Goal: Task Accomplishment & Management: Use online tool/utility

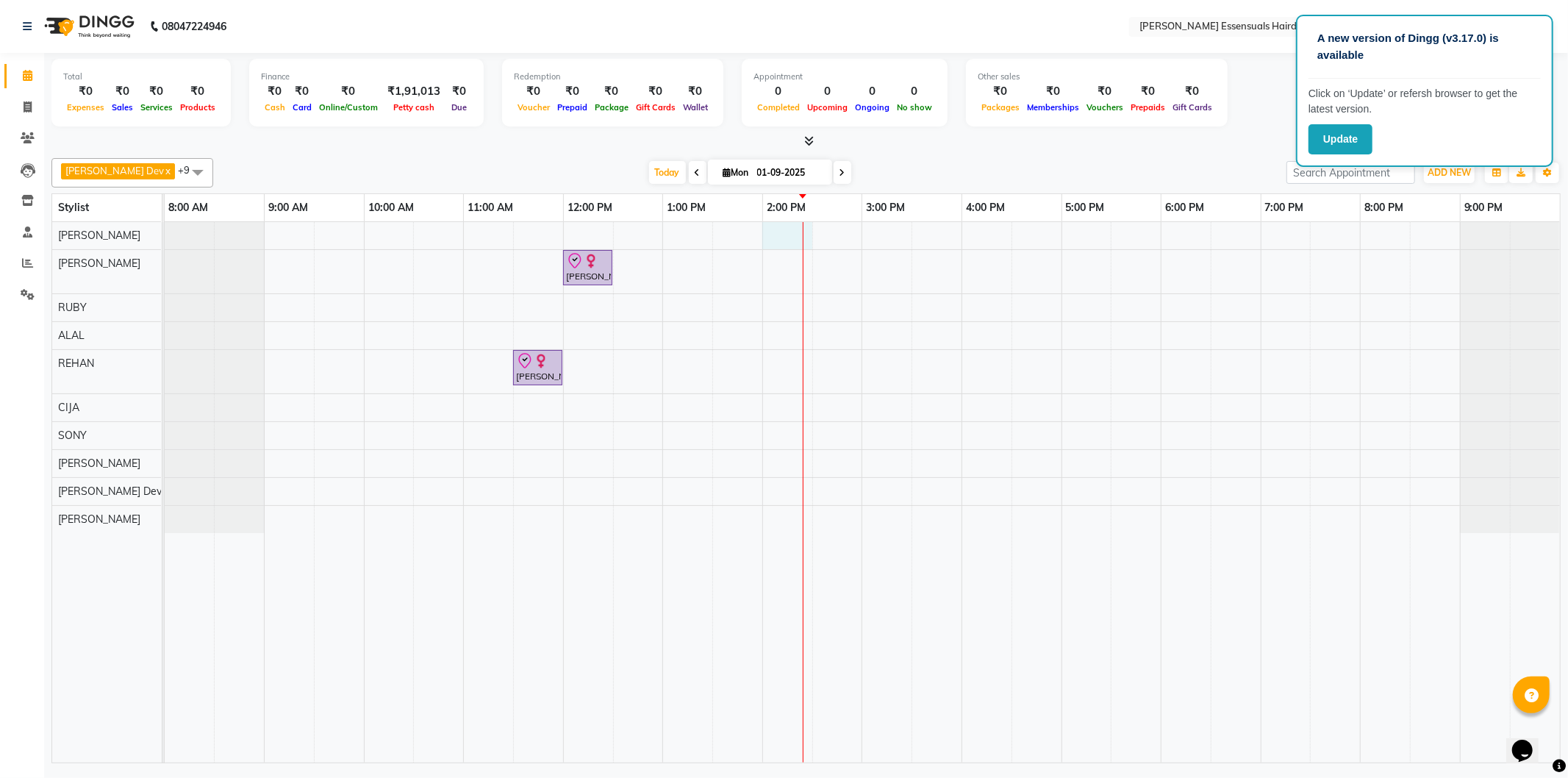
click at [794, 241] on div "[PERSON_NAME] ., TK01, 12:00 PM-12:30 PM, Tint Re Growth [PERSON_NAME] ., TK01,…" at bounding box center [863, 493] width 1396 height 541
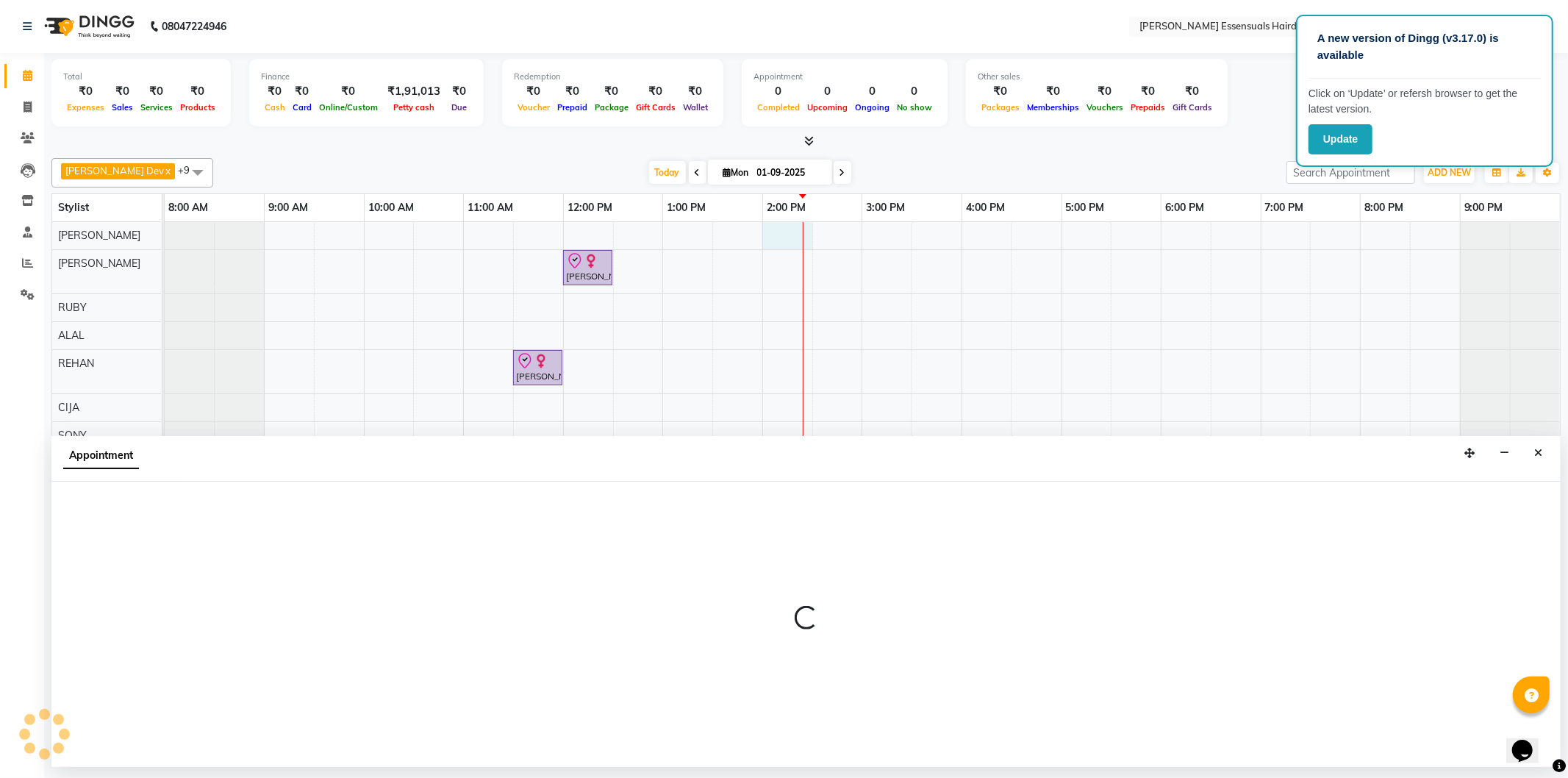
select select "79966"
select select "tentative"
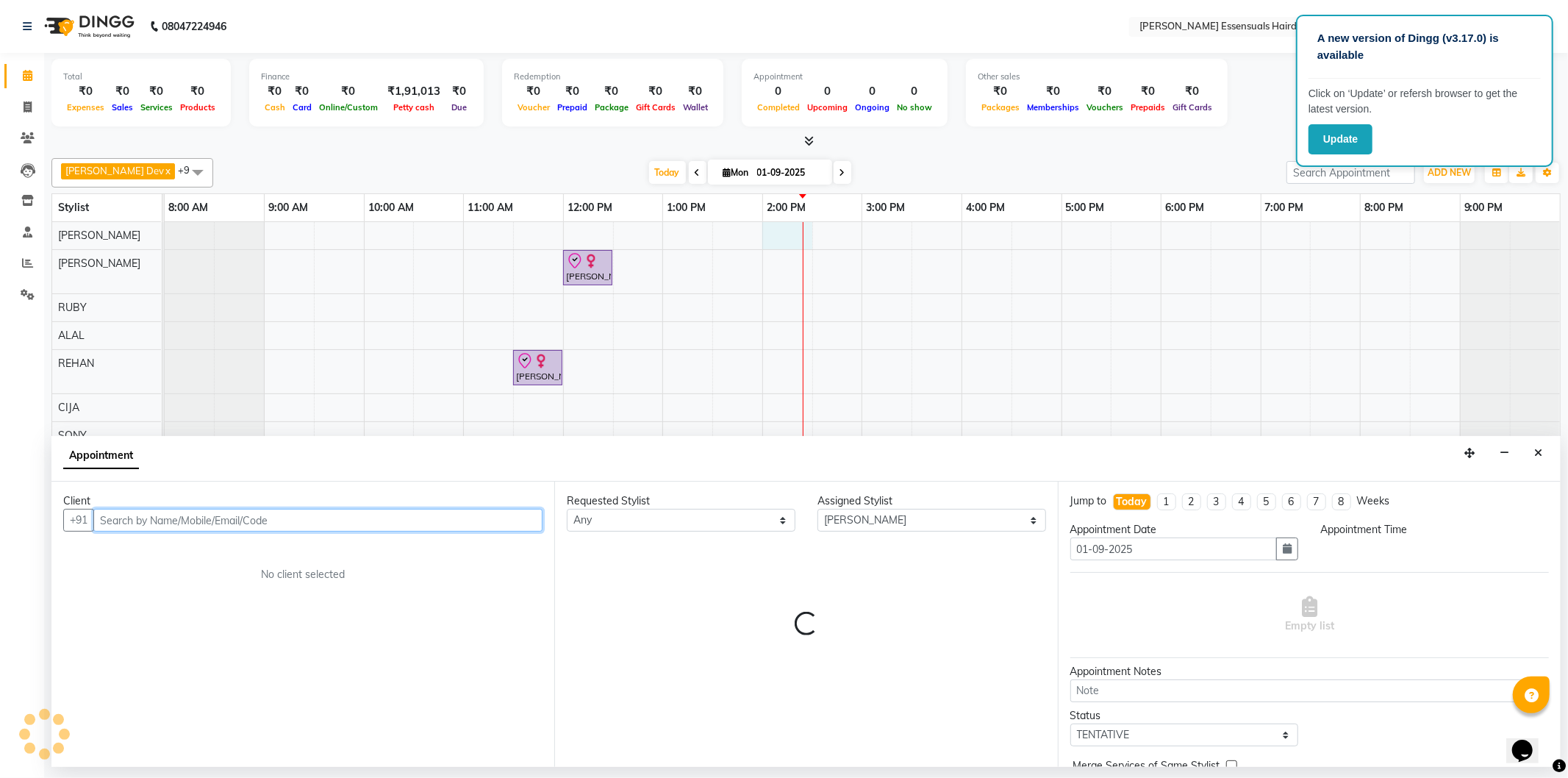
select select "840"
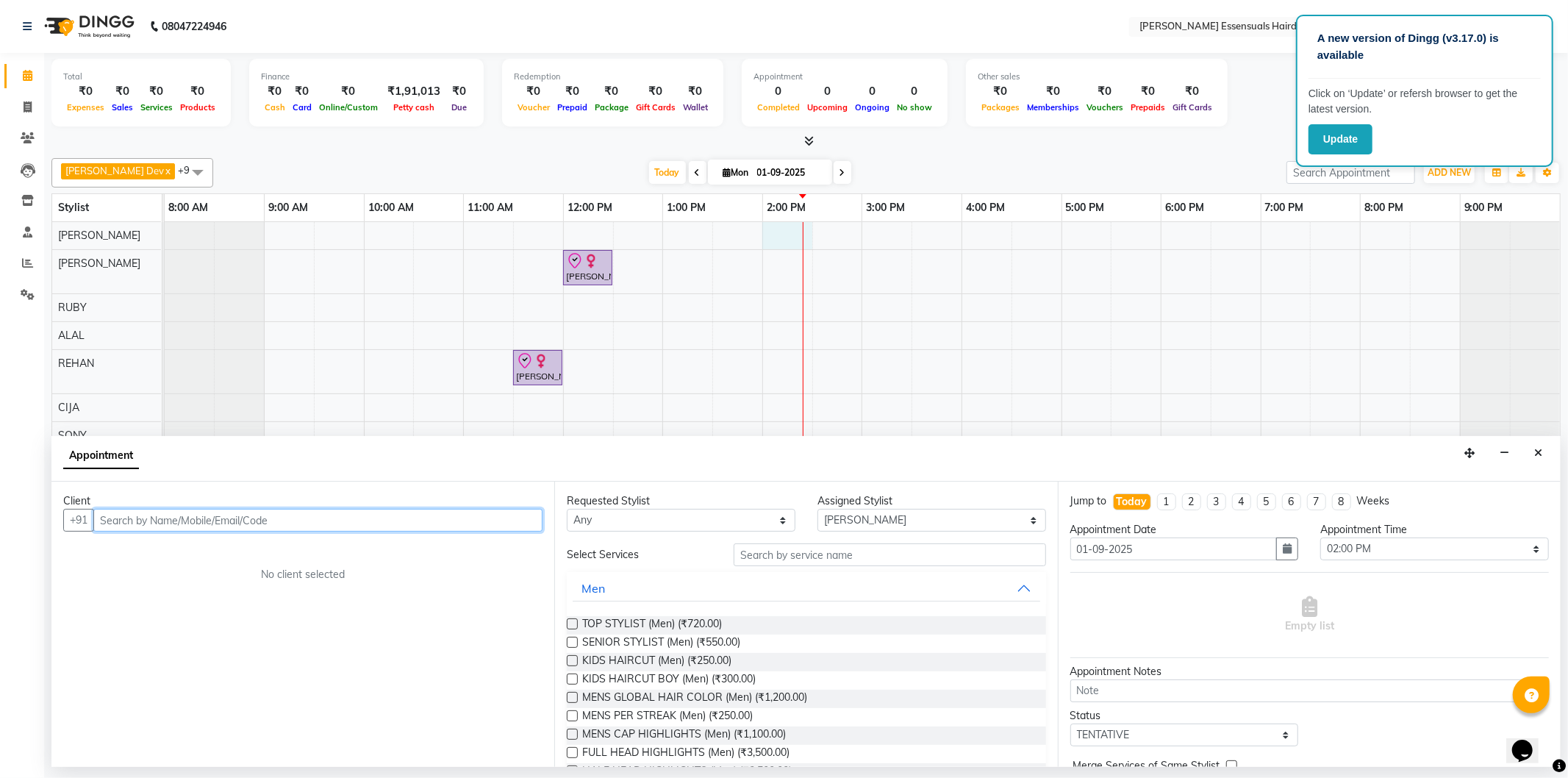
click at [154, 517] on input "text" at bounding box center [318, 520] width 449 height 23
paste input "9847953474"
click at [191, 555] on ngb-highlight "98******74" at bounding box center [201, 552] width 60 height 15
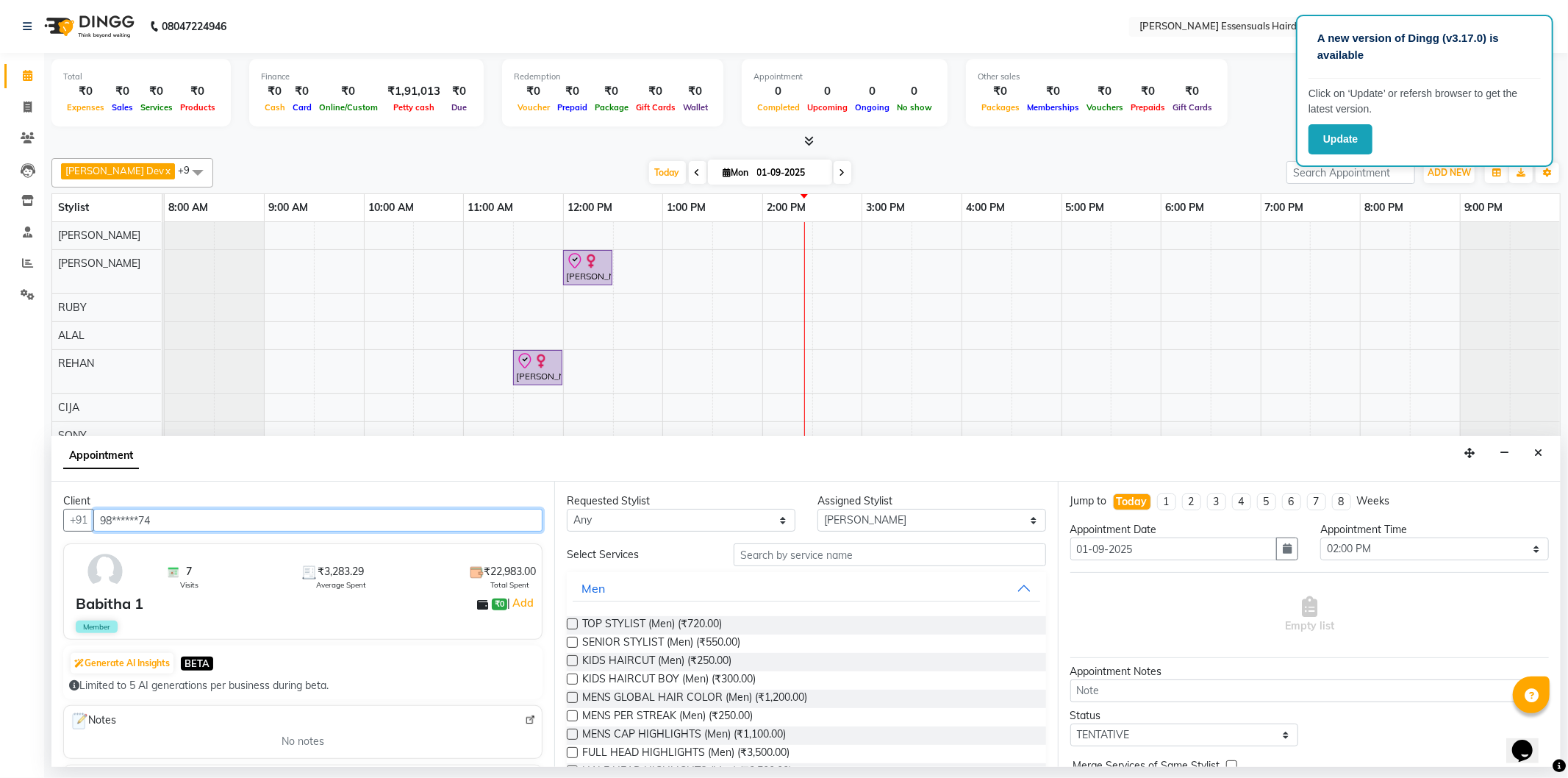
type input "98******74"
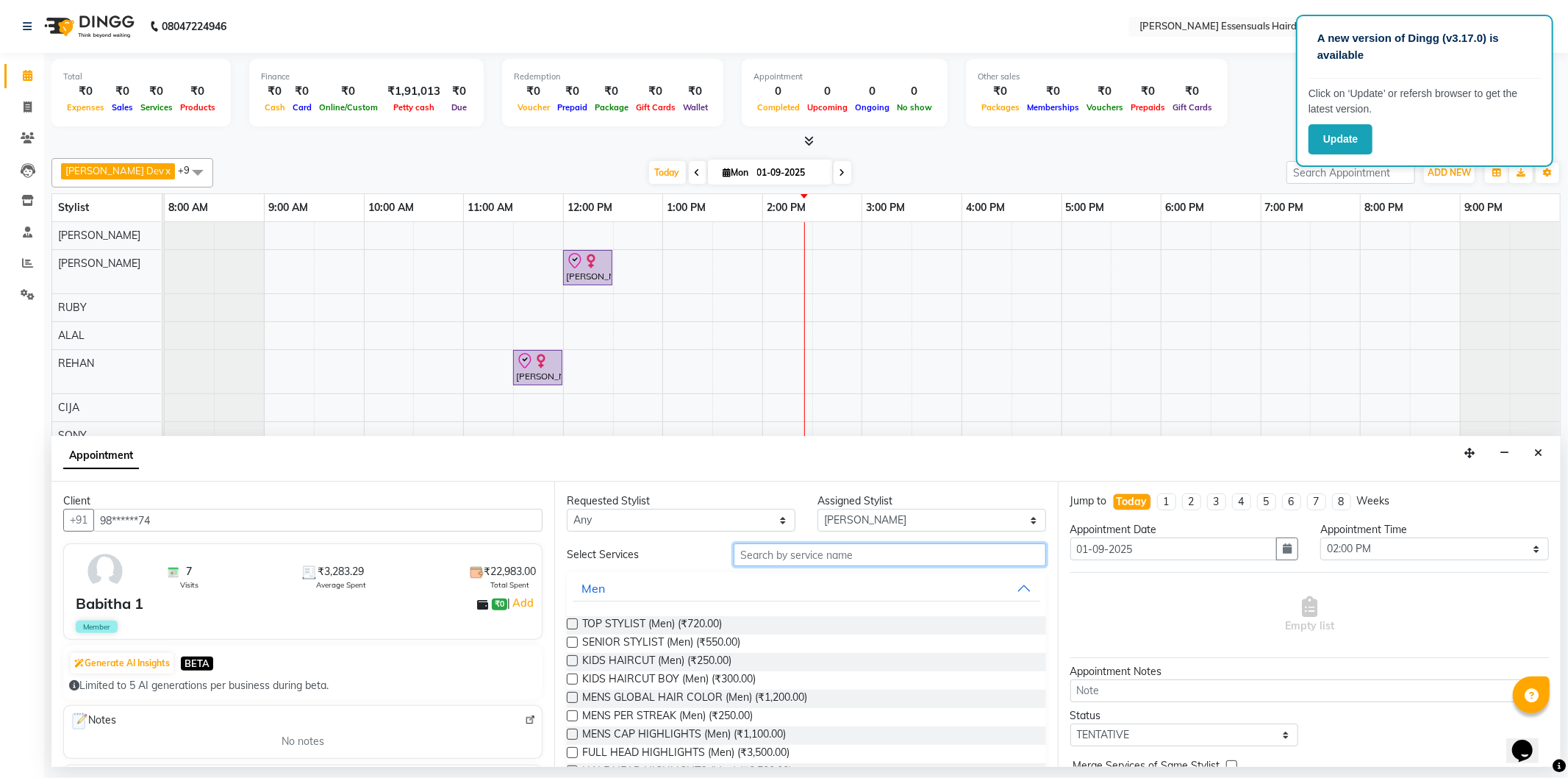
click at [790, 551] on input "text" at bounding box center [890, 555] width 312 height 23
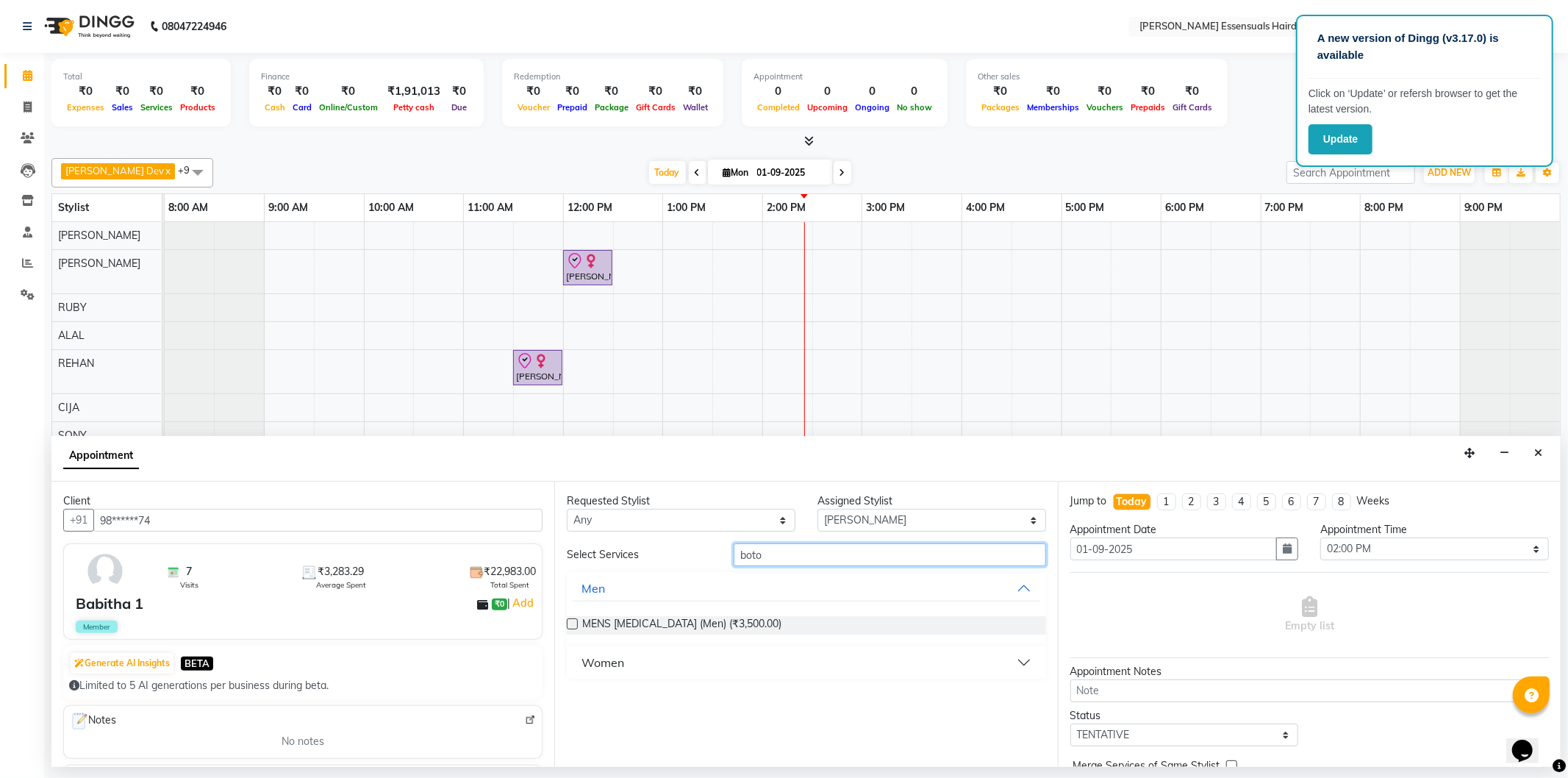
type input "boto"
click at [596, 662] on div "Women" at bounding box center [602, 662] width 43 height 17
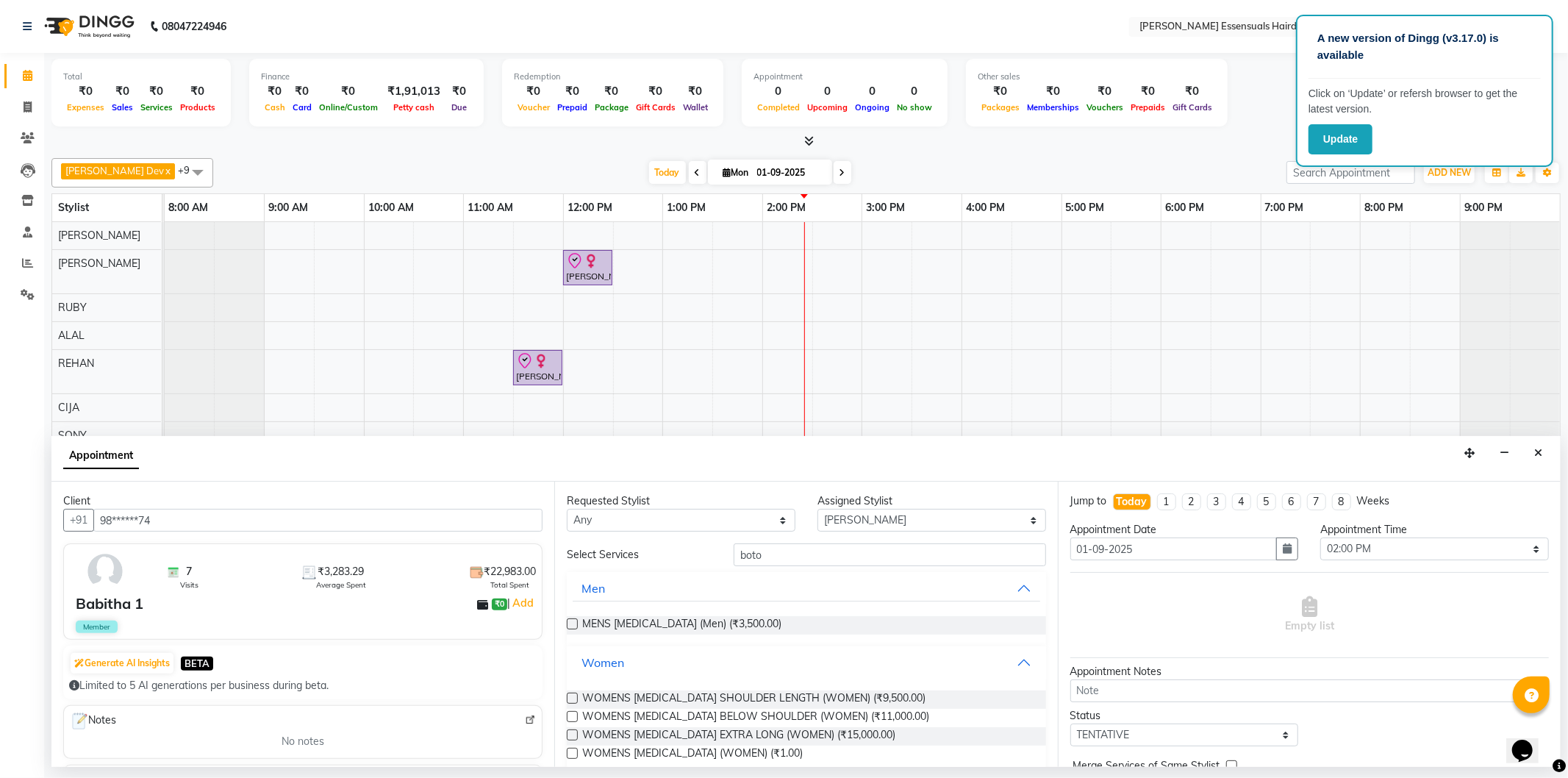
scroll to position [20, 0]
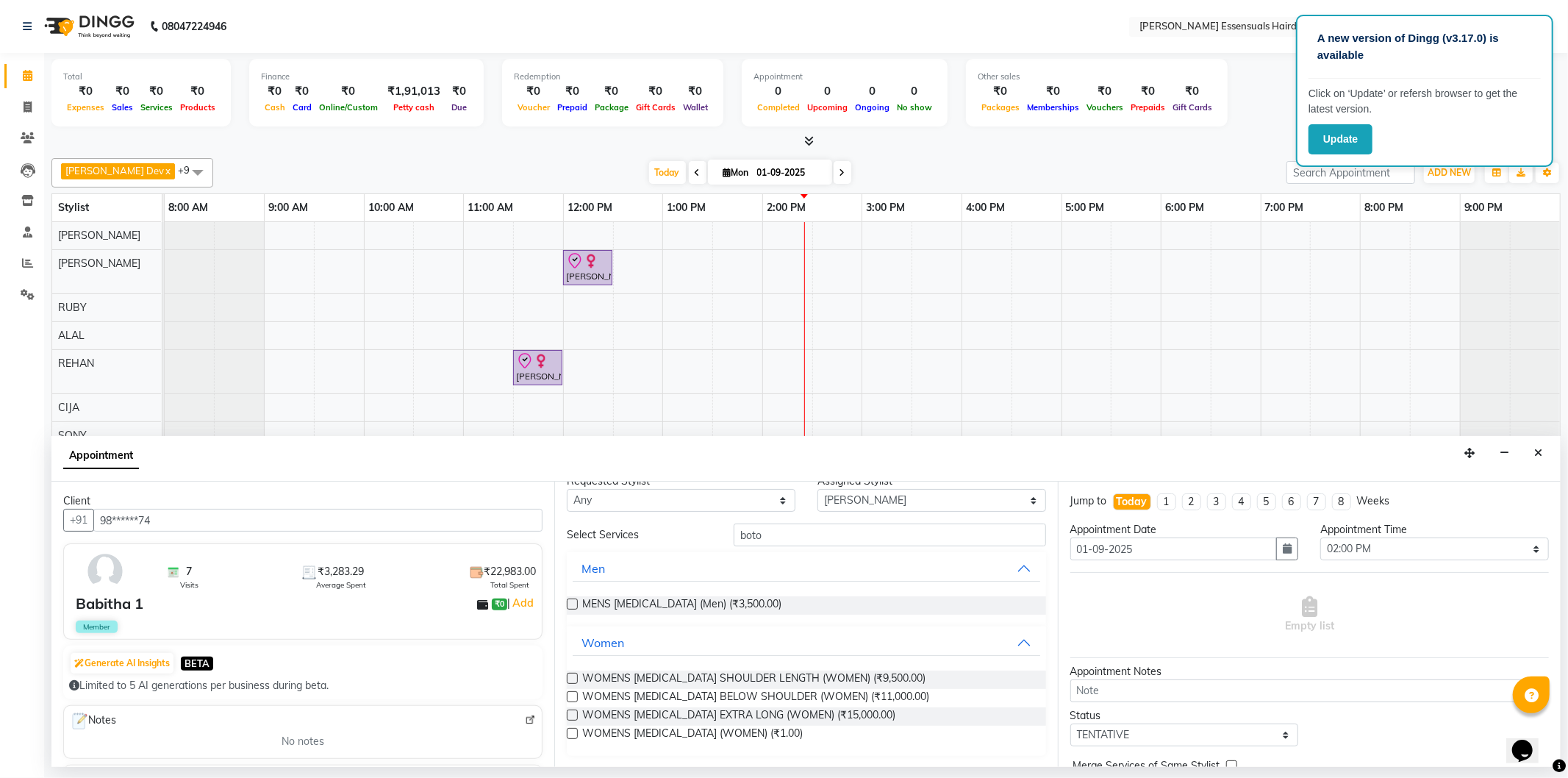
click at [568, 693] on label at bounding box center [572, 697] width 11 height 11
click at [568, 694] on input "checkbox" at bounding box center [571, 698] width 10 height 10
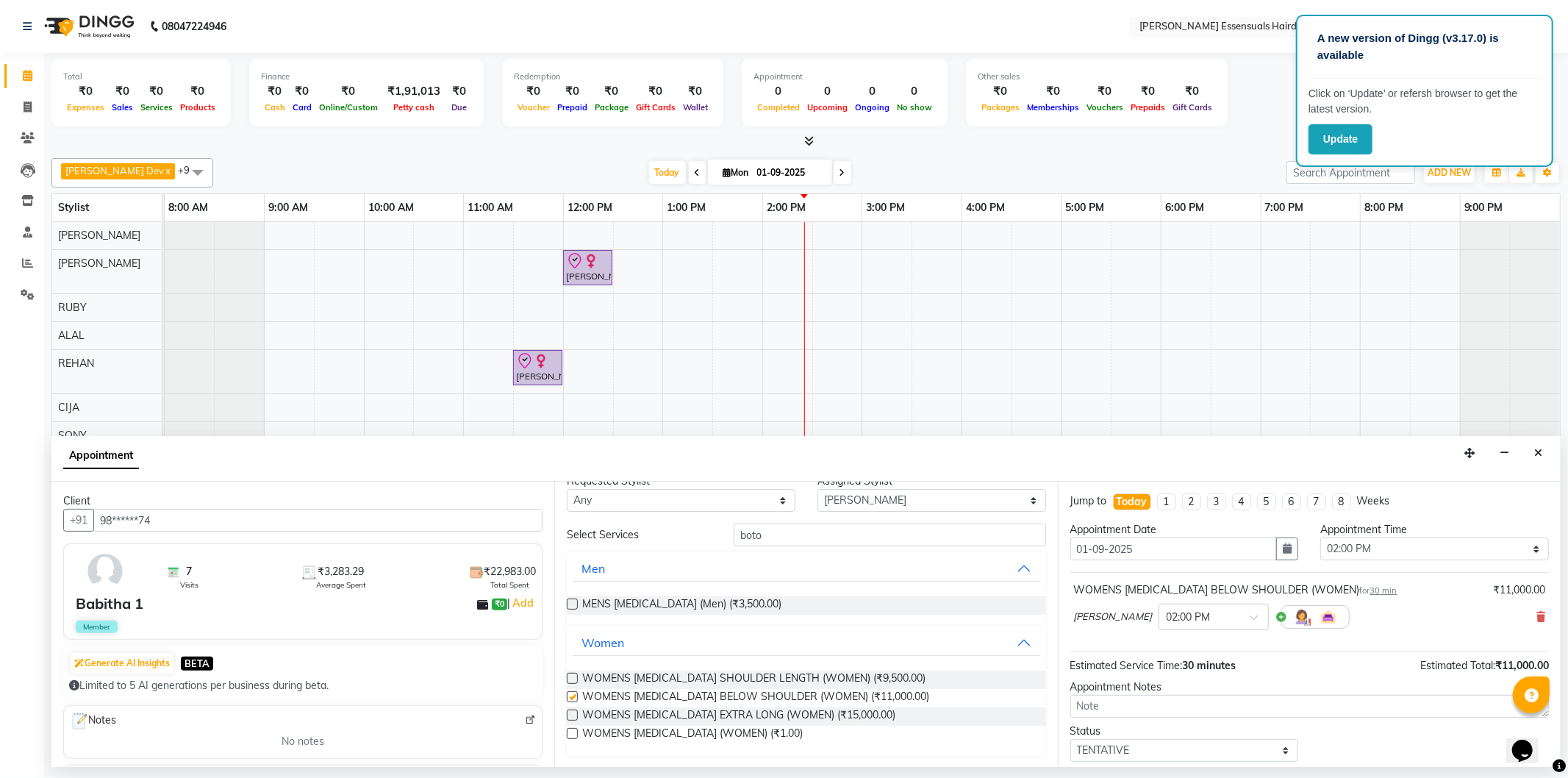
checkbox input "false"
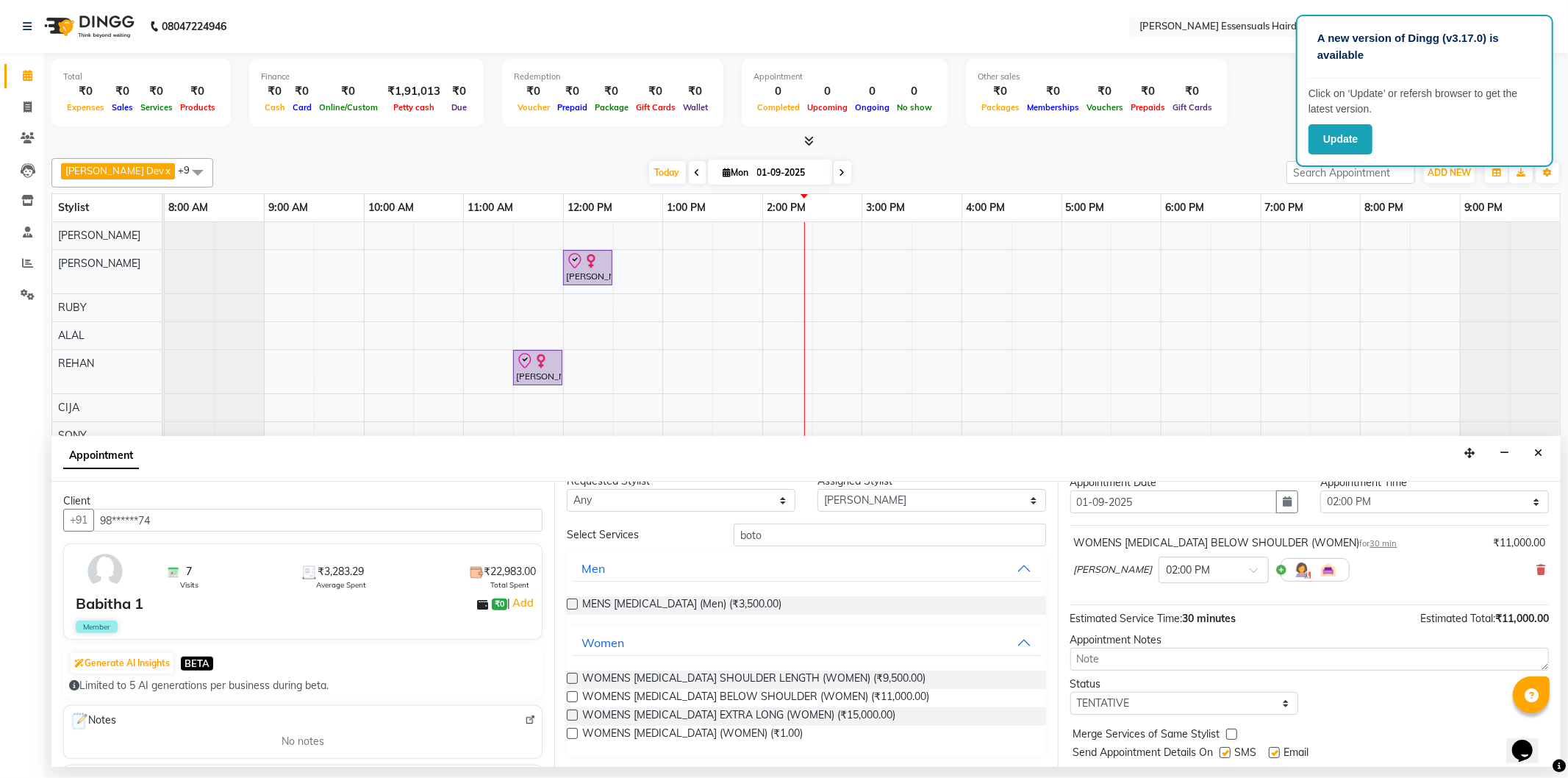
scroll to position [87, 0]
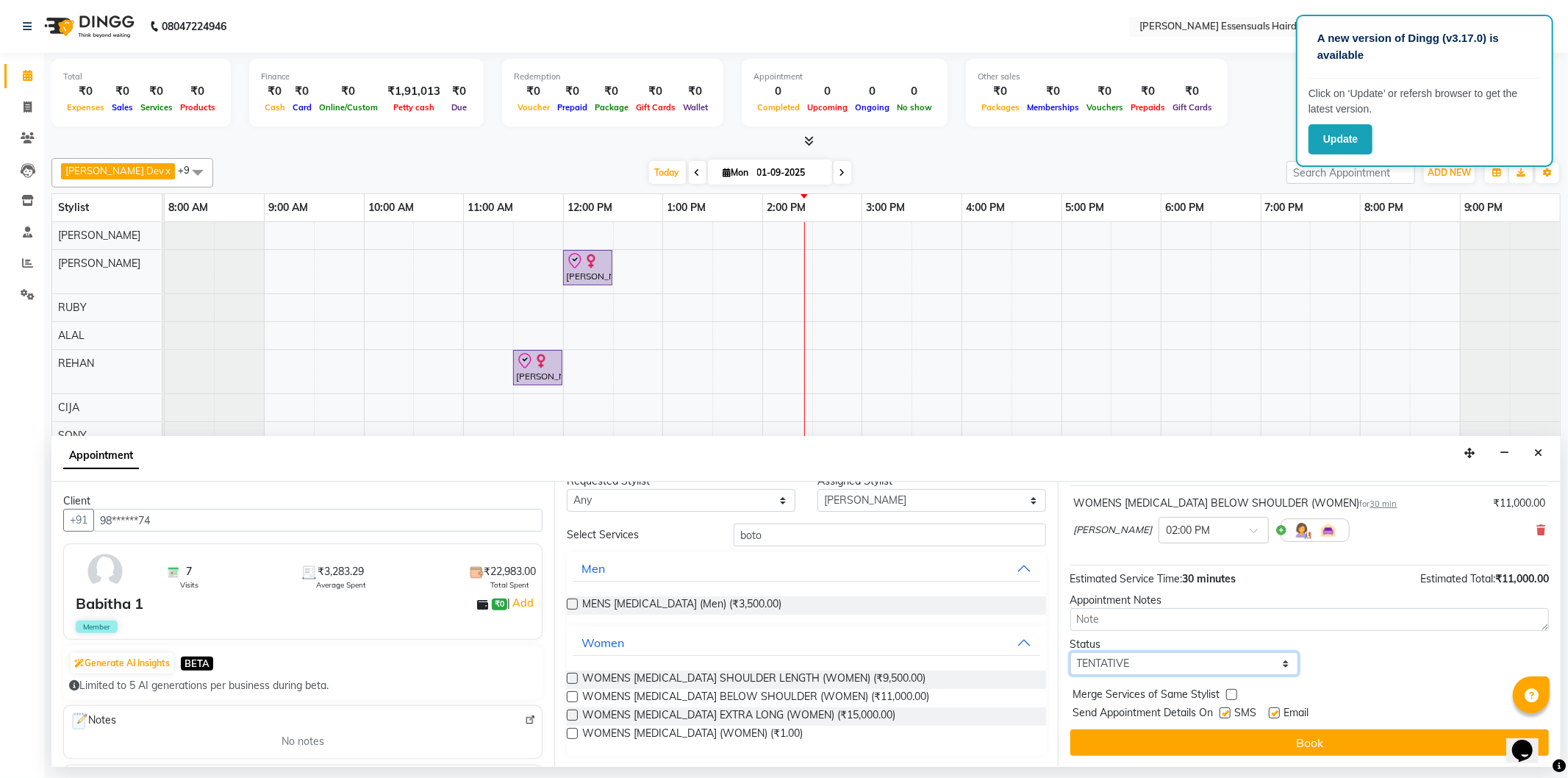
click at [1199, 668] on select "Select TENTATIVE CONFIRM CHECK-IN UPCOMING" at bounding box center [1185, 664] width 229 height 23
select select "check-in"
click at [1070, 652] on select "Select TENTATIVE CONFIRM CHECK-IN UPCOMING" at bounding box center [1185, 664] width 229 height 23
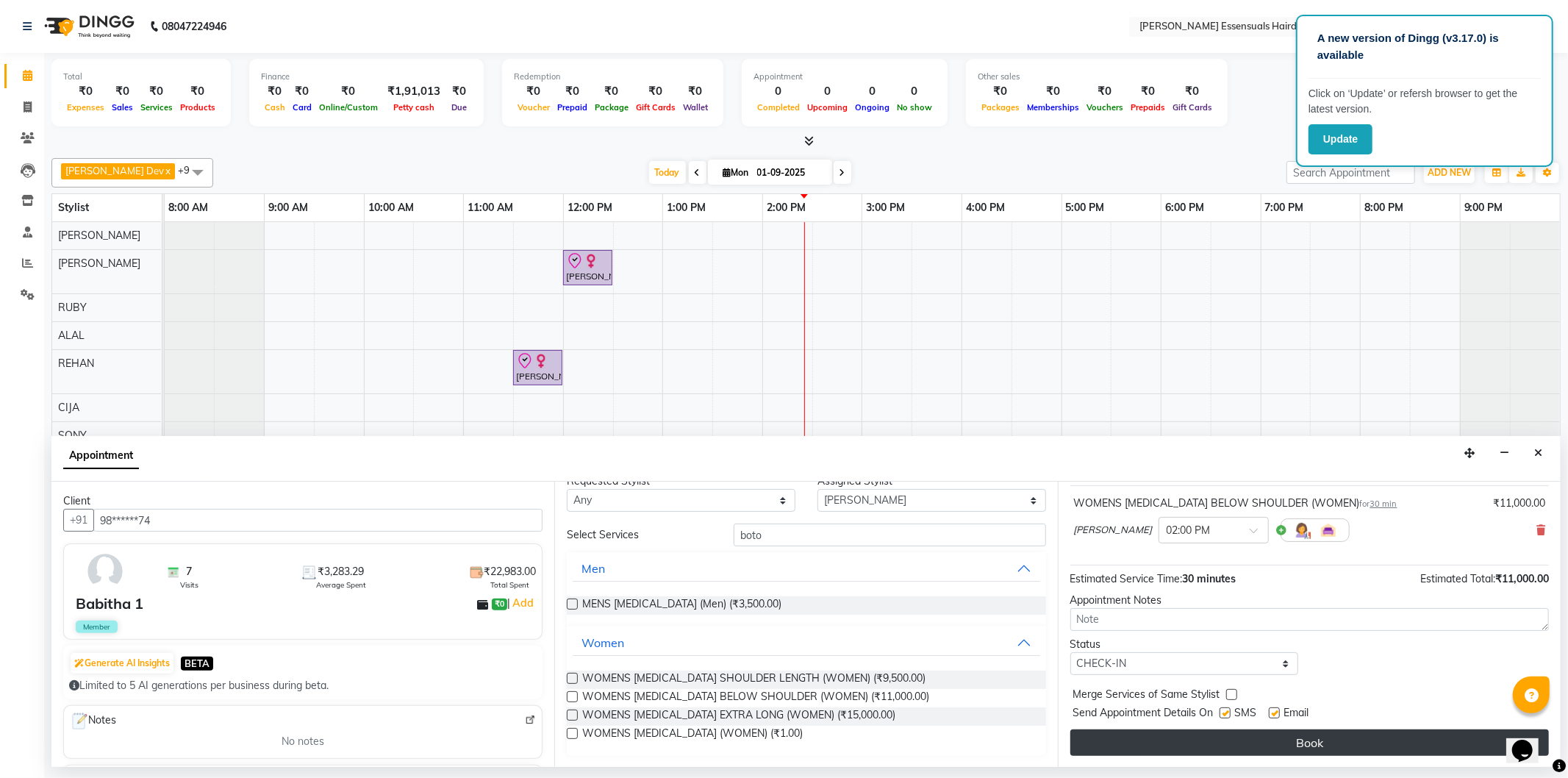
click at [1112, 738] on button "Book" at bounding box center [1310, 743] width 479 height 26
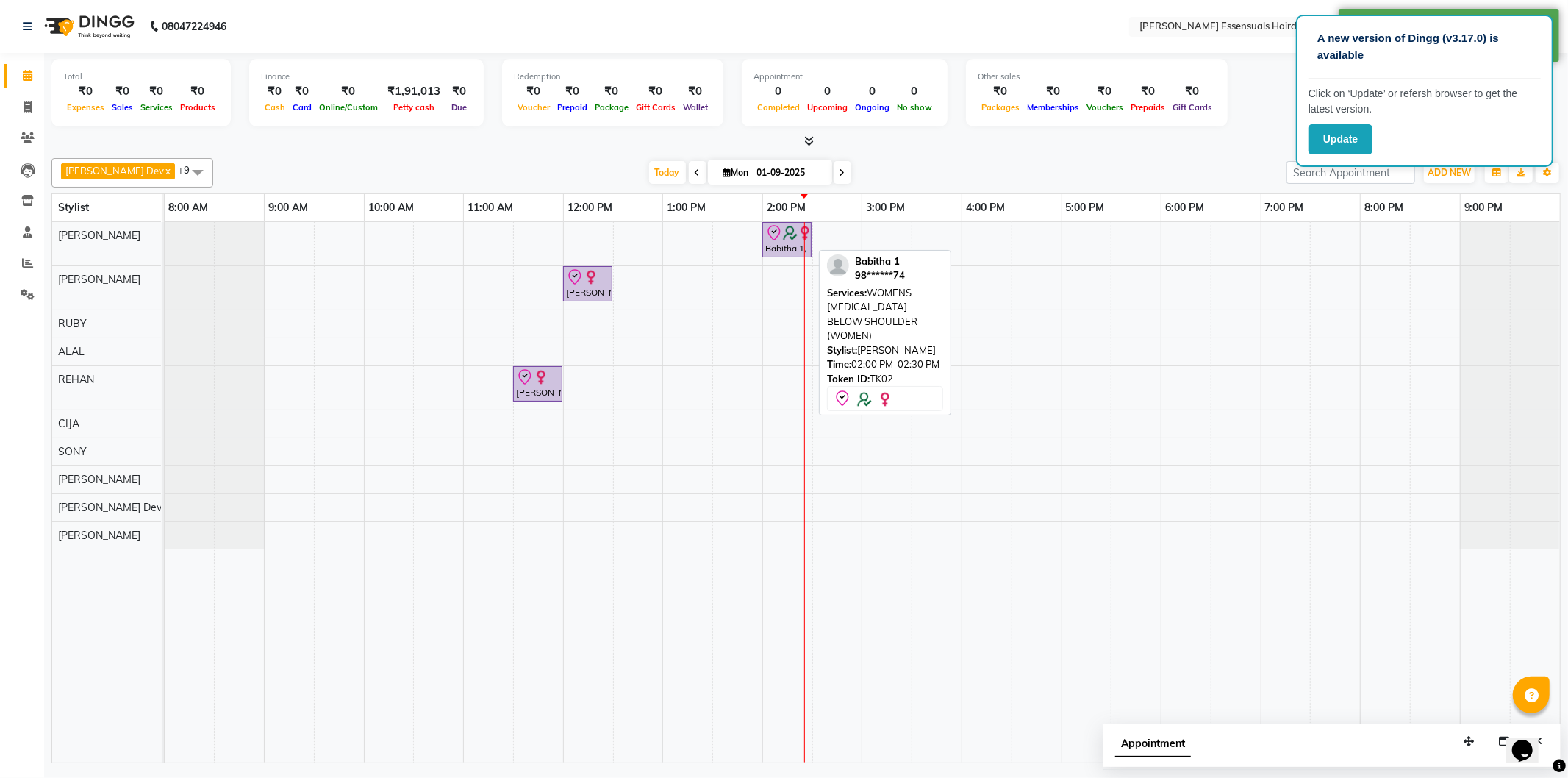
click at [784, 236] on img at bounding box center [790, 233] width 15 height 15
select select "8"
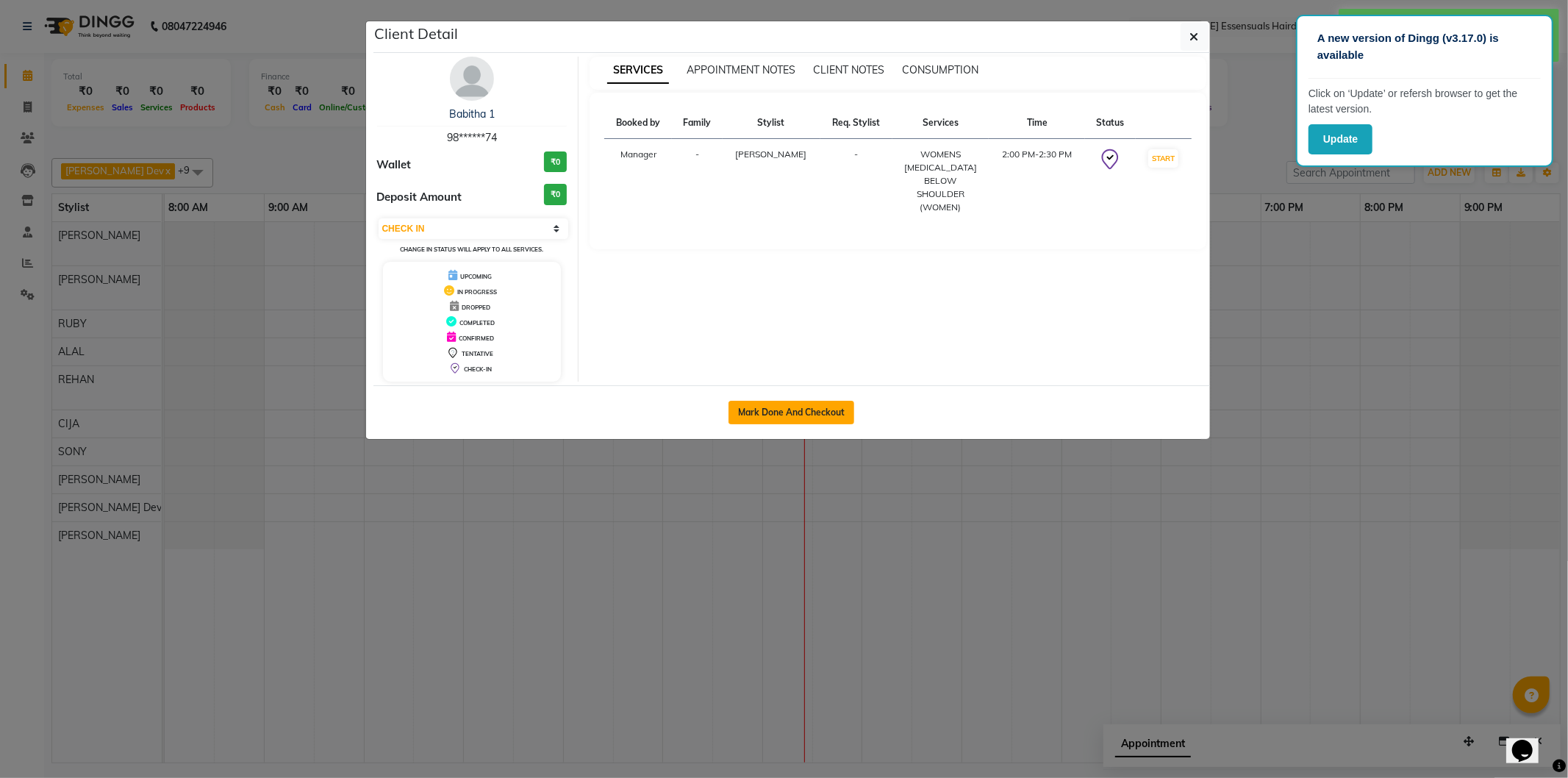
click at [762, 423] on button "Mark Done And Checkout" at bounding box center [791, 412] width 126 height 23
select select "service"
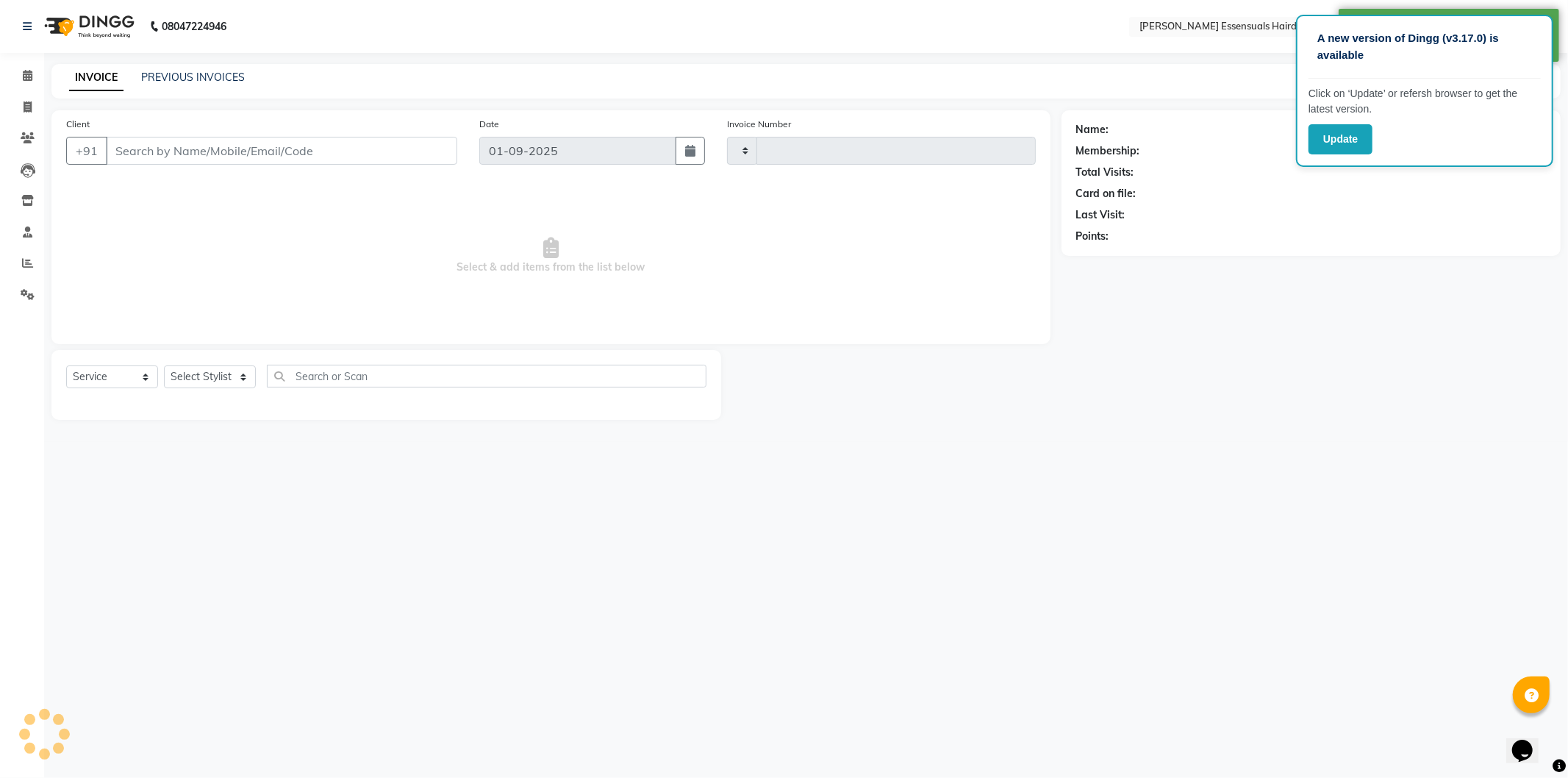
type input "1288"
select select "8281"
type input "98******74"
select select "79966"
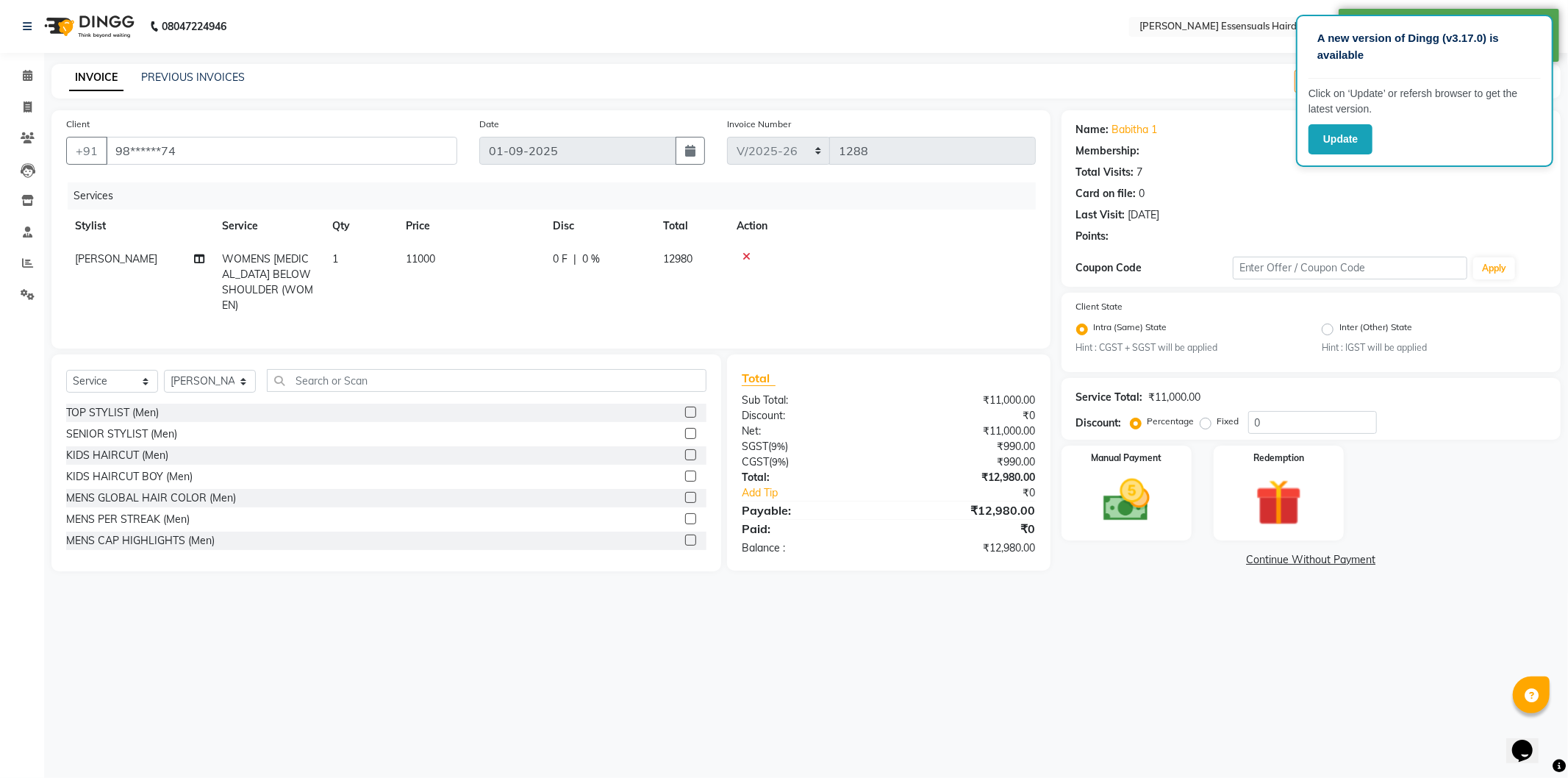
select select "2: Object"
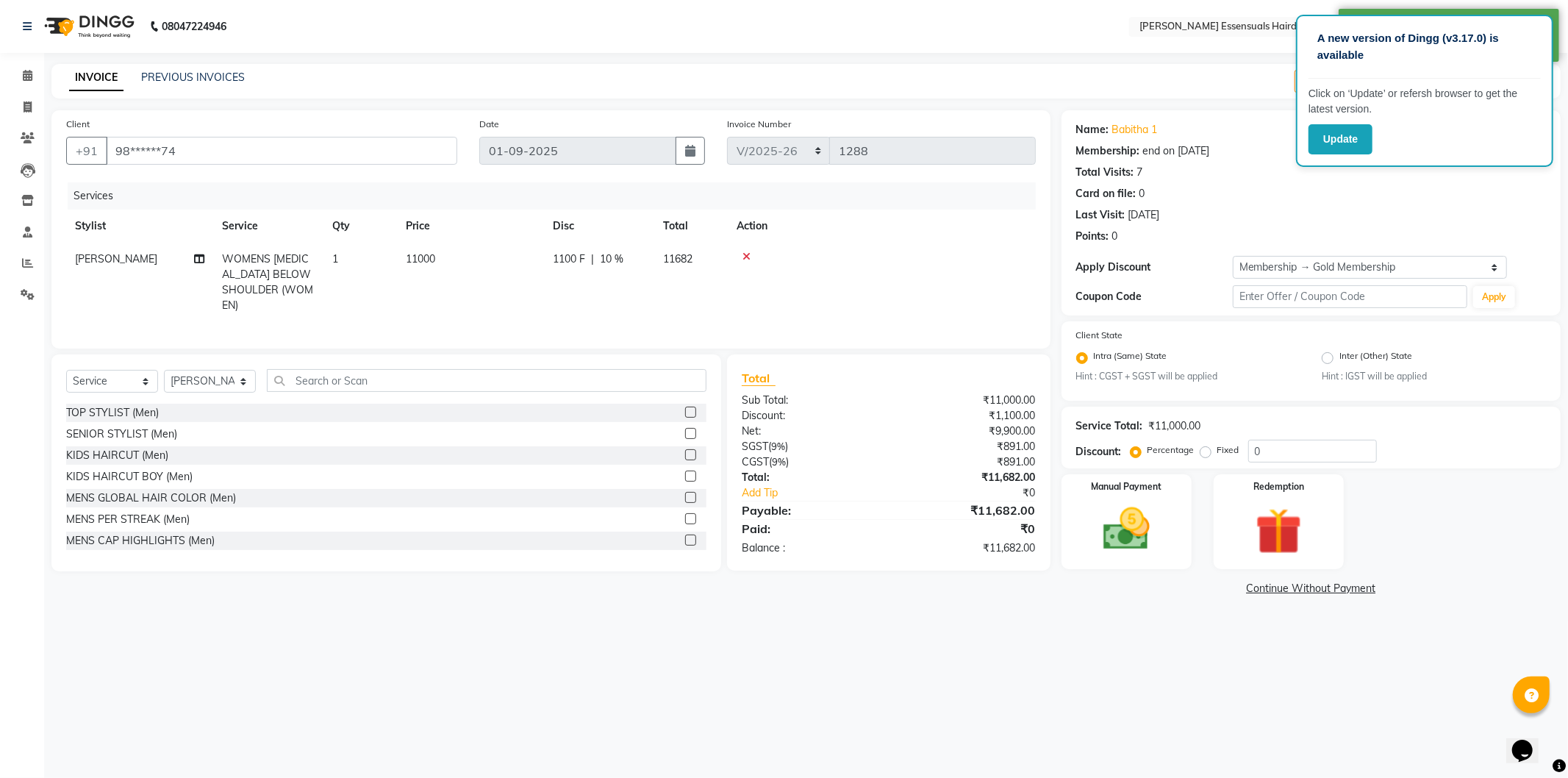
type input "10"
click at [431, 266] on td "11000" at bounding box center [470, 282] width 147 height 79
select select "79966"
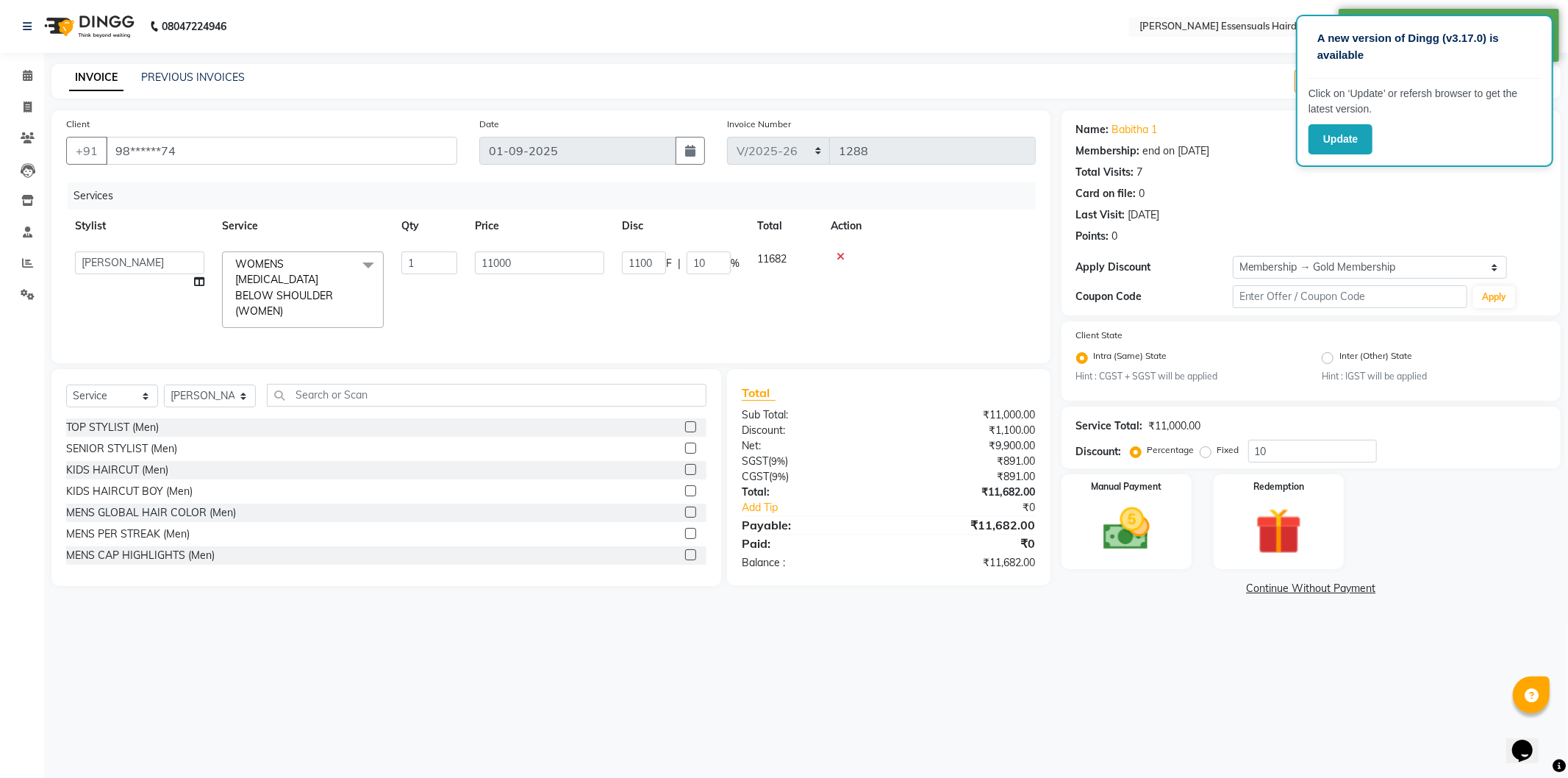
click at [431, 266] on input "1" at bounding box center [429, 263] width 56 height 23
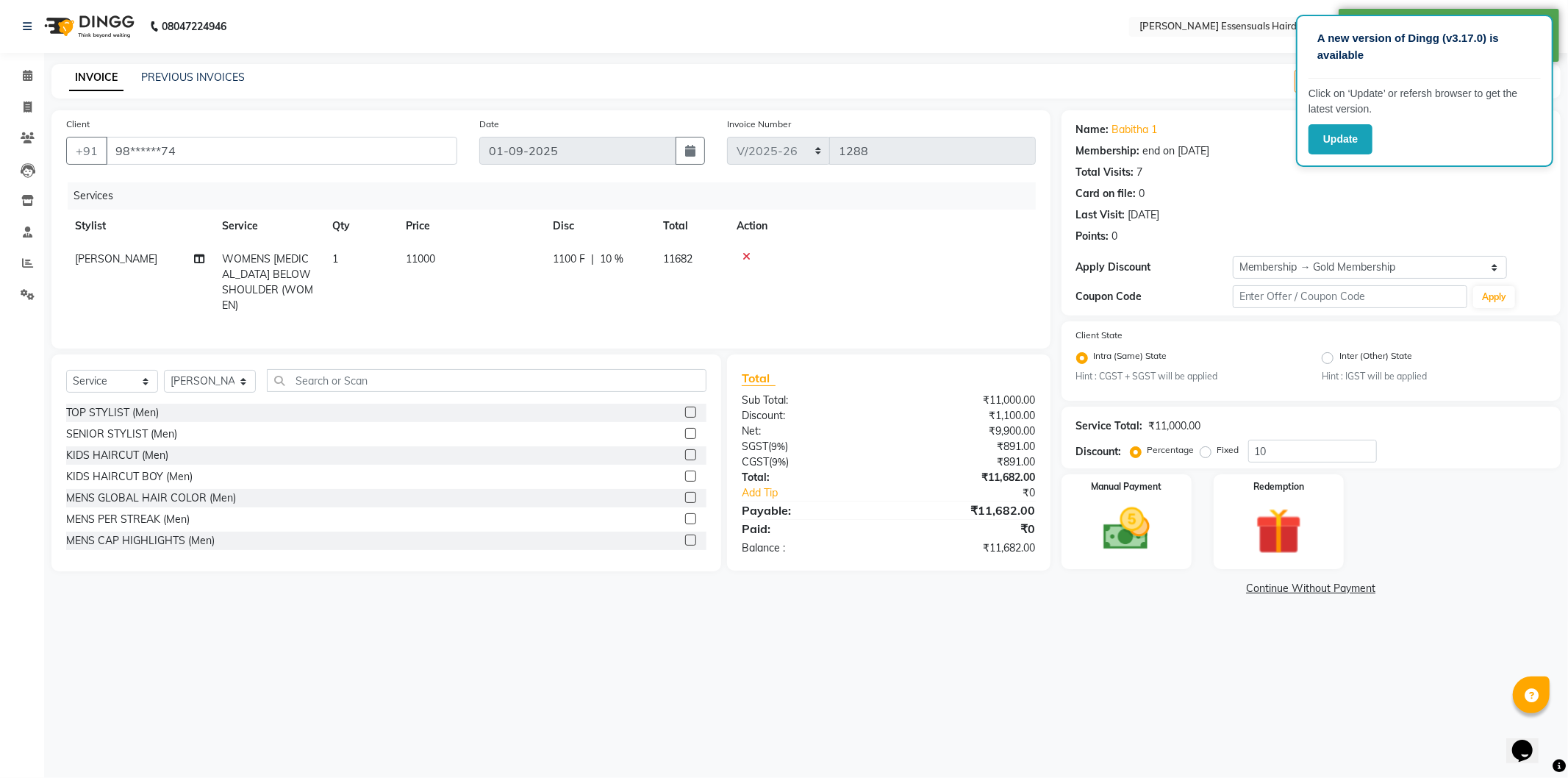
drag, startPoint x: 526, startPoint y: 265, endPoint x: 445, endPoint y: 262, distance: 81.1
click at [464, 262] on td "11000" at bounding box center [470, 282] width 147 height 79
select select "79966"
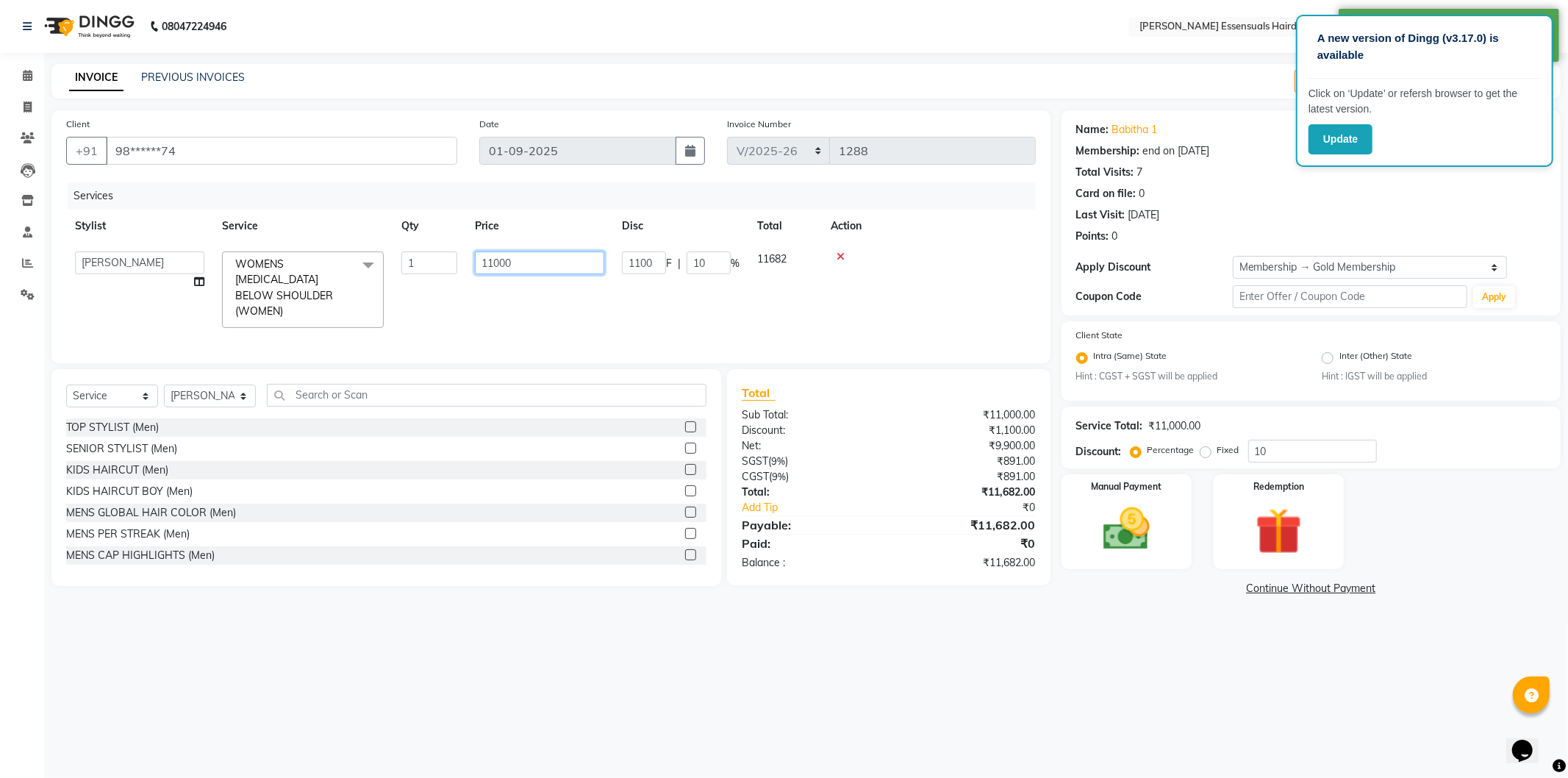
drag, startPoint x: 530, startPoint y: 261, endPoint x: 333, endPoint y: 258, distance: 197.0
click at [333, 260] on tr "Admin [PERSON_NAME] Dev [PERSON_NAME] [PERSON_NAME] [PERSON_NAME] Accountant [P…" at bounding box center [551, 289] width 970 height 94
type input "14000"
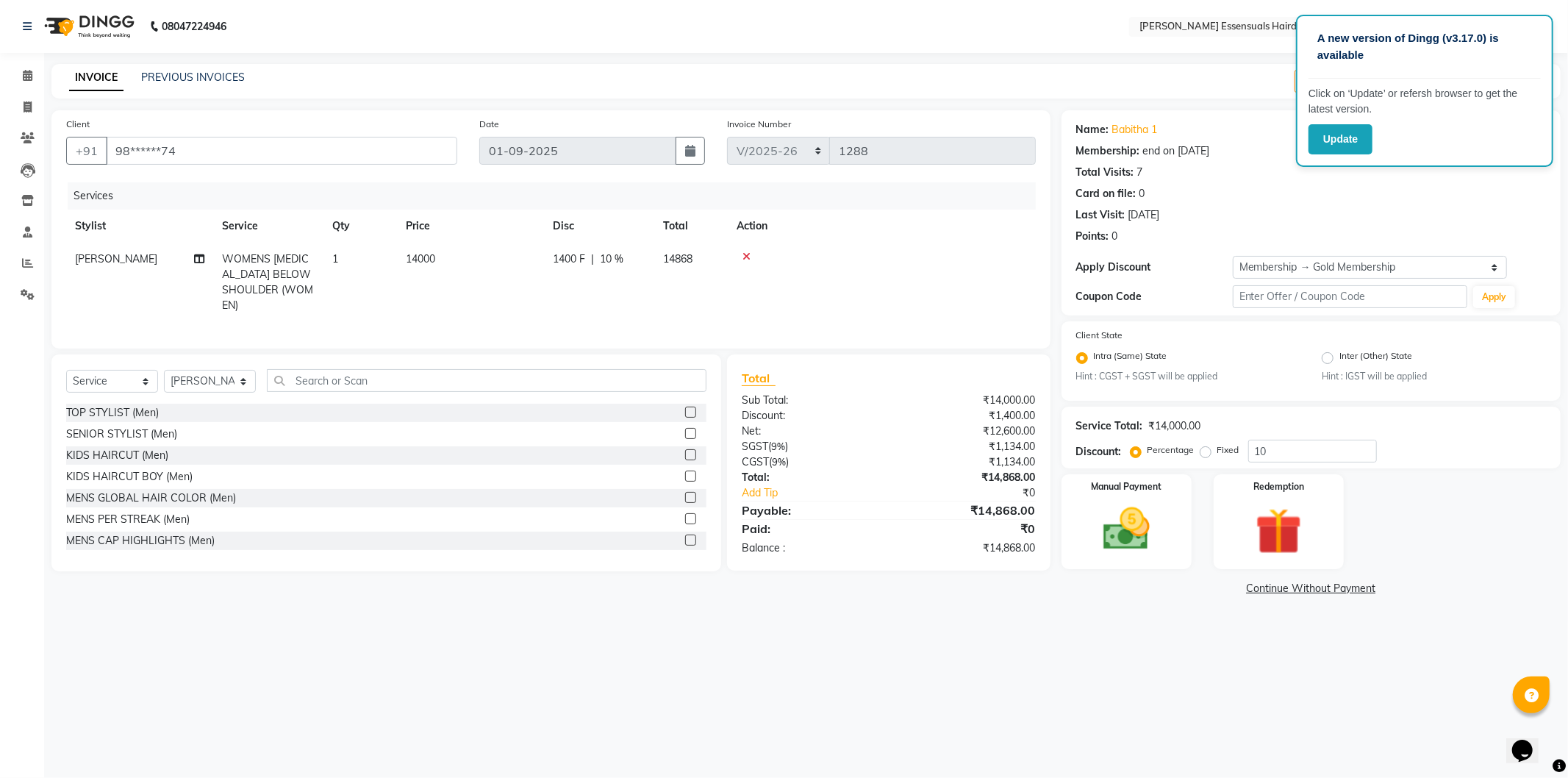
click at [636, 311] on div "Services Stylist Service Qty Price Disc Total Action NIREN DARJEE WOMENS BOTOX …" at bounding box center [551, 258] width 970 height 151
click at [1529, 33] on p "A new version of Dingg (v3.17.0) is available" at bounding box center [1424, 47] width 215 height 33
click at [1372, 204] on div "Name: Babitha 1 Membership: end on 03-03-2026 Total Visits: 7 Card on file: 0 L…" at bounding box center [1311, 180] width 470 height 128
click at [1339, 137] on button "Update" at bounding box center [1340, 139] width 64 height 30
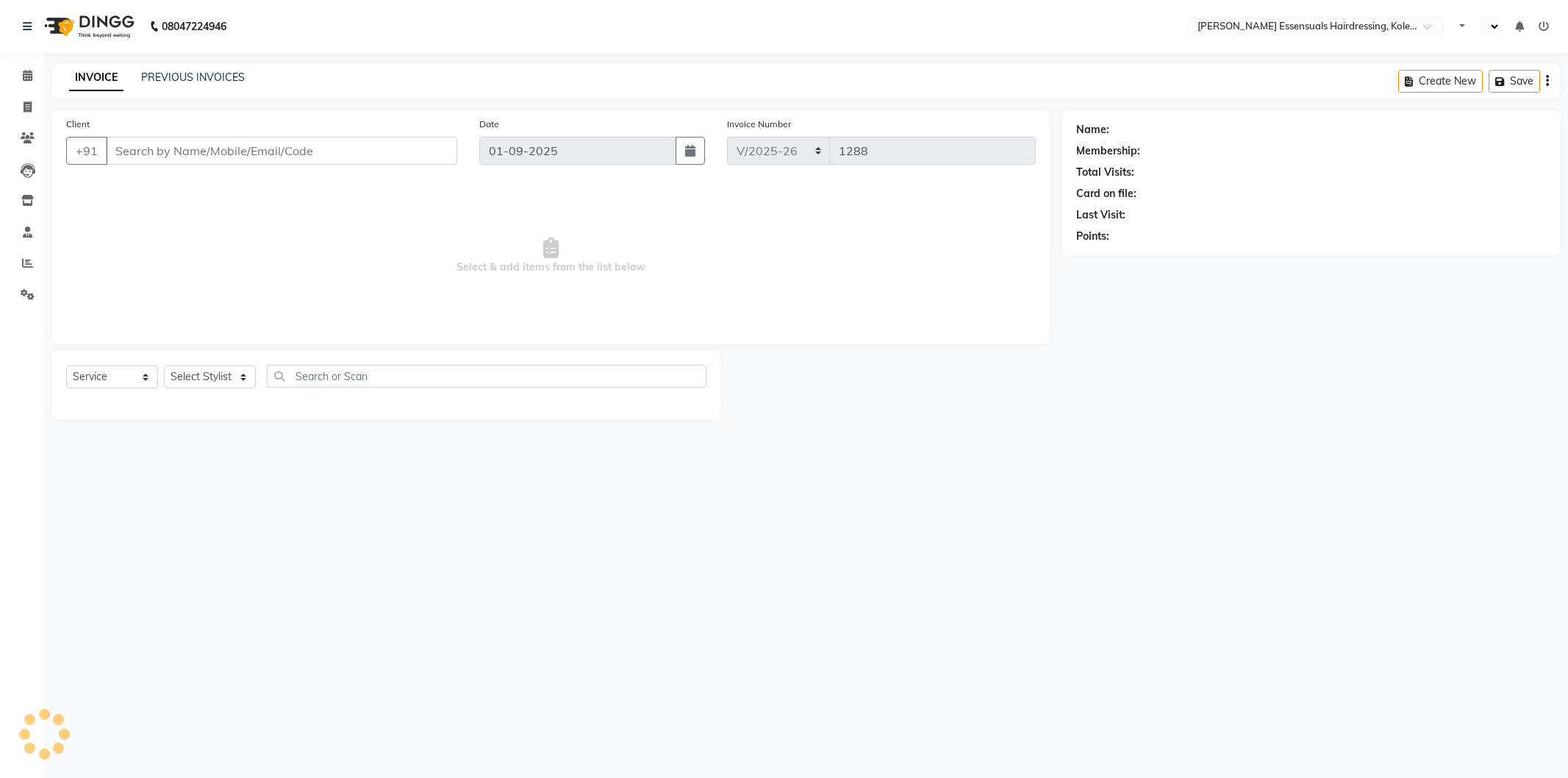
select select "8281"
select select "service"
select select "en"
type input "98******74"
select select "79966"
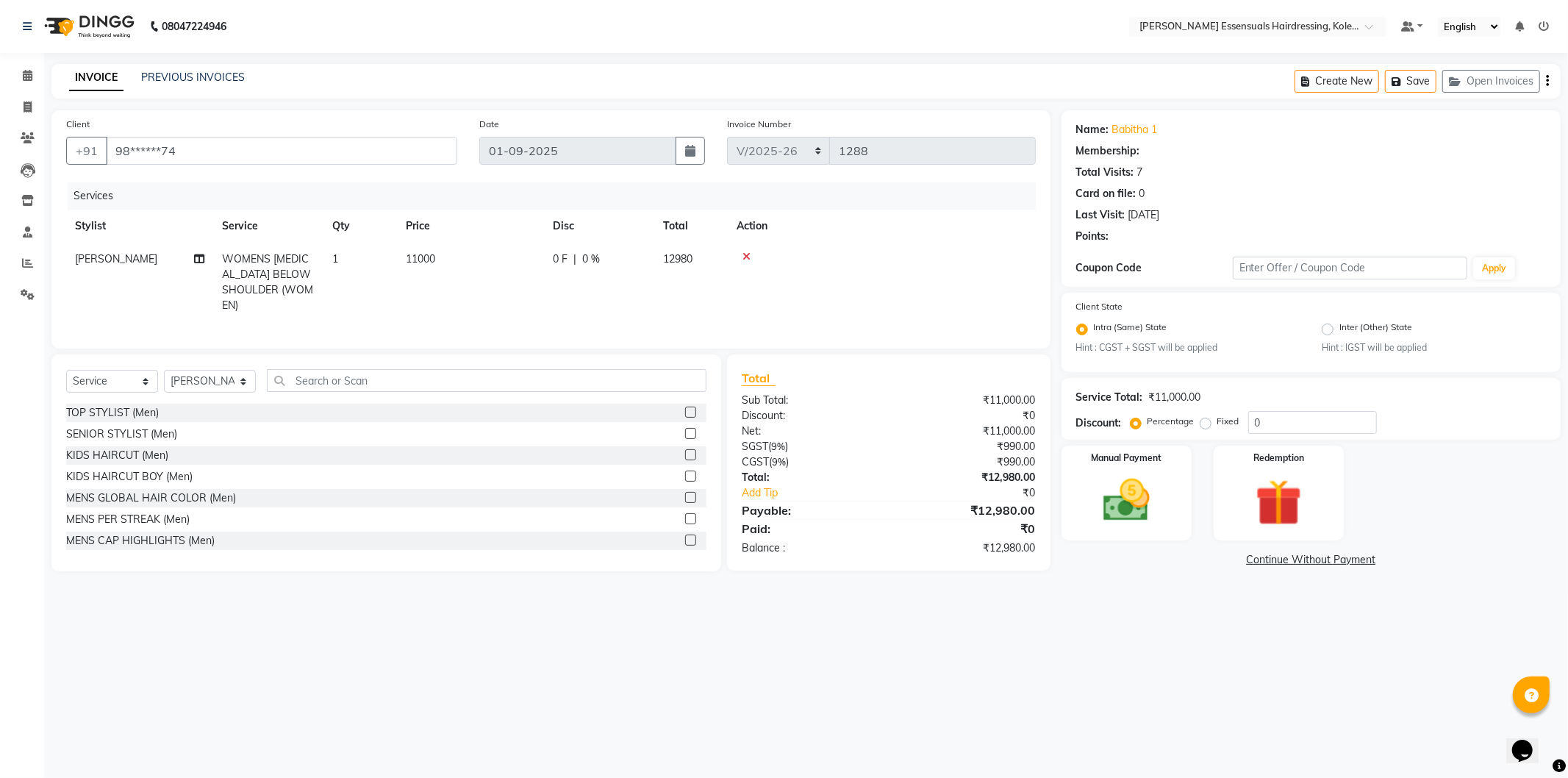
select select "2: Object"
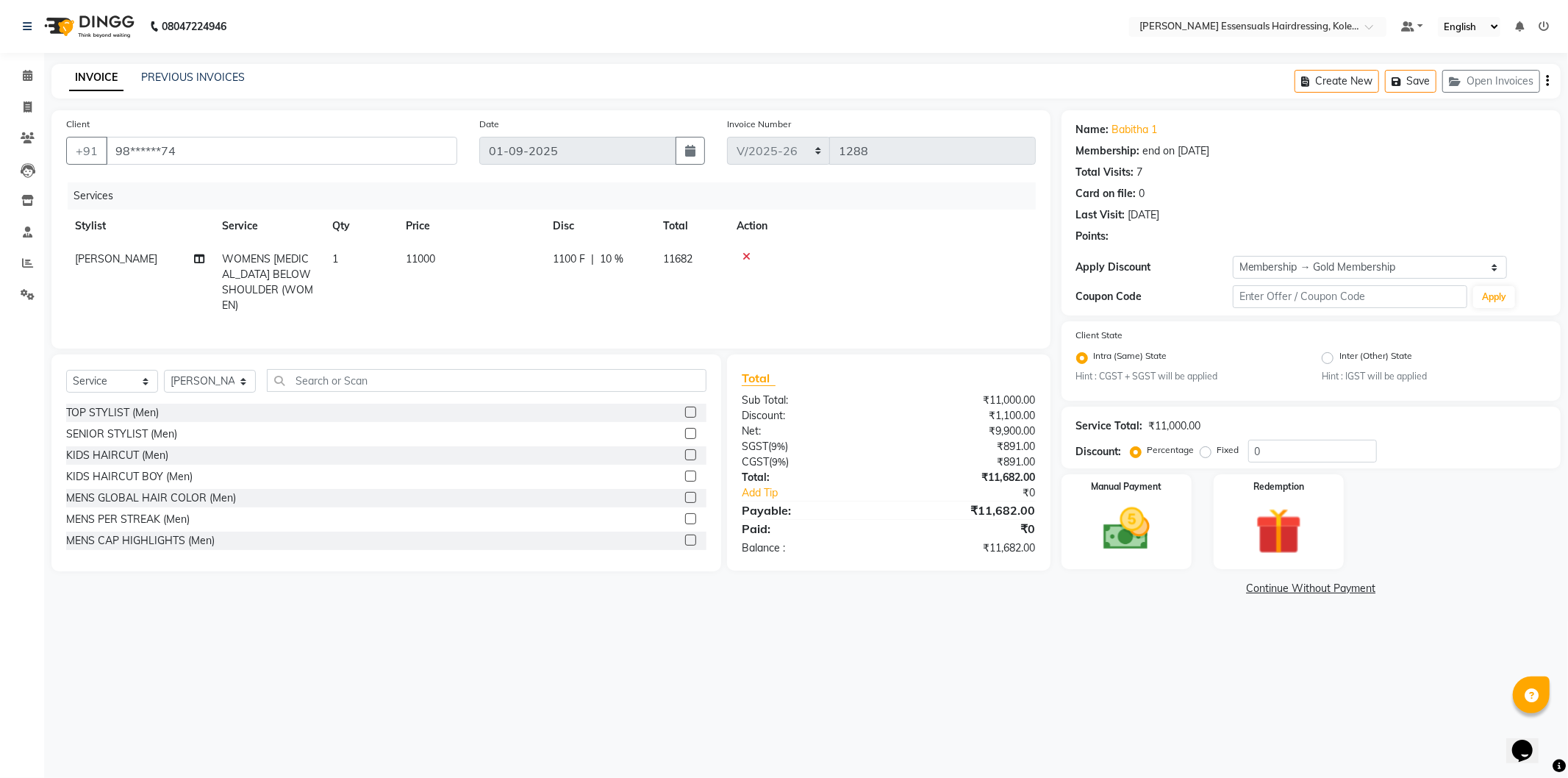
type input "10"
click at [1412, 69] on div "Create New Save Open Invoices" at bounding box center [1428, 81] width 266 height 35
click at [452, 250] on td "11000" at bounding box center [470, 282] width 147 height 79
select select "79966"
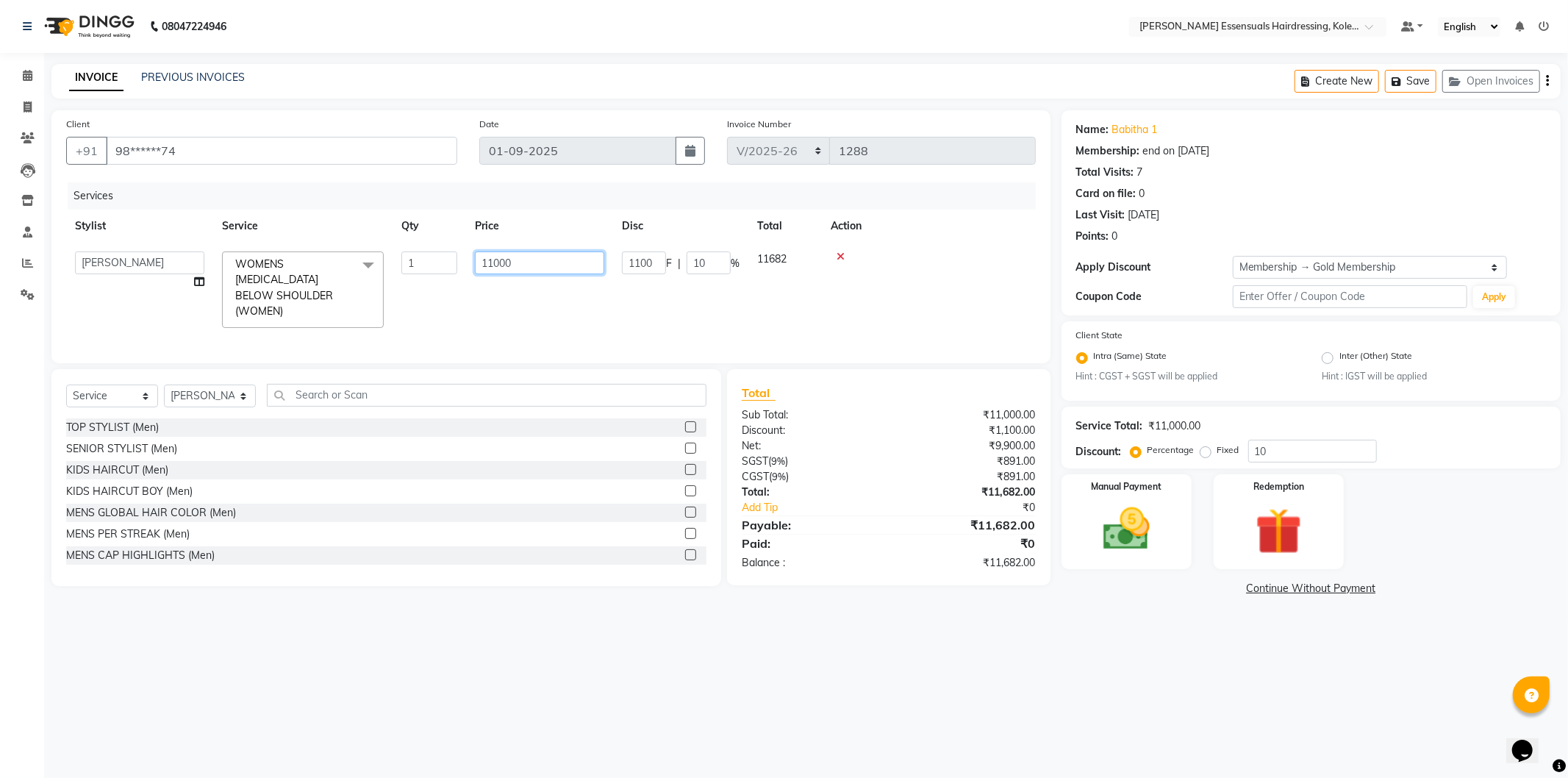
drag, startPoint x: 532, startPoint y: 266, endPoint x: 437, endPoint y: 266, distance: 95.0
click at [437, 266] on tr "Admin [PERSON_NAME] Dev [PERSON_NAME] [PERSON_NAME] [PERSON_NAME] Accountant [P…" at bounding box center [551, 289] width 970 height 94
type input "14000"
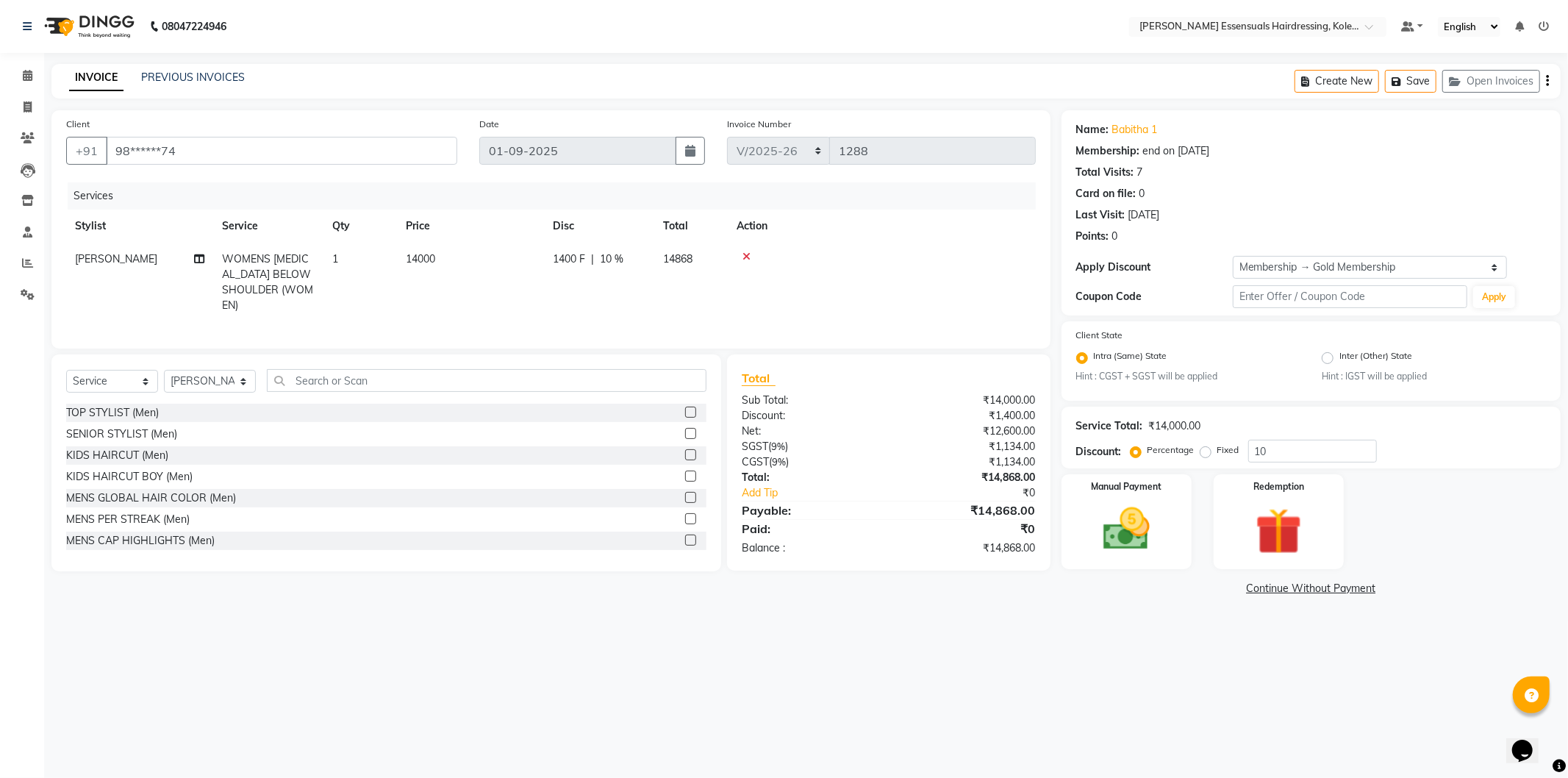
click at [976, 303] on td at bounding box center [881, 282] width 308 height 79
click at [1404, 78] on icon "button" at bounding box center [1399, 82] width 15 height 11
click at [31, 78] on icon at bounding box center [27, 75] width 10 height 11
